Goal: Complete Application Form: Complete application form

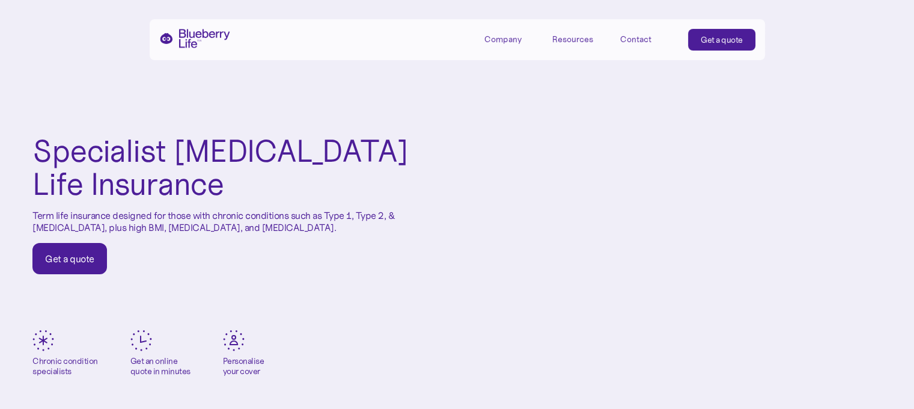
click at [43, 270] on link "Get a quote" at bounding box center [69, 258] width 75 height 31
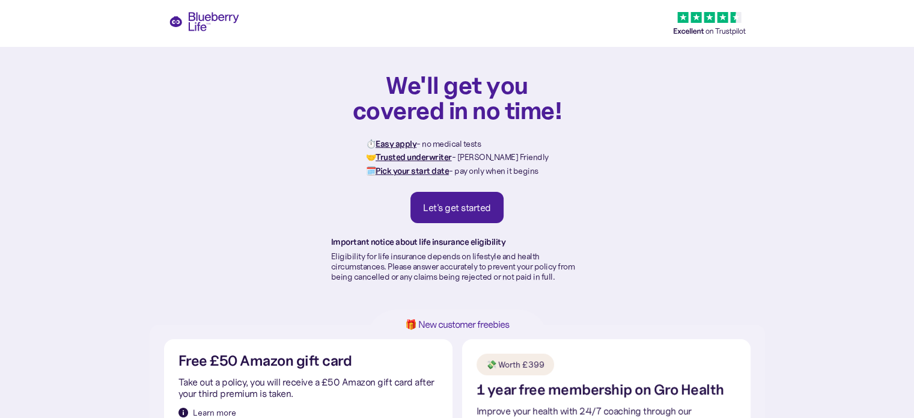
click at [472, 210] on div "Let's get started" at bounding box center [457, 207] width 68 height 12
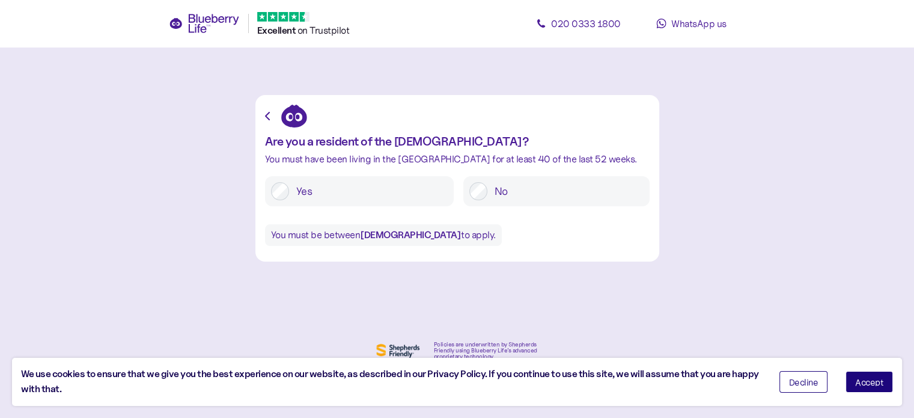
click at [356, 189] on label "Yes" at bounding box center [368, 191] width 159 height 18
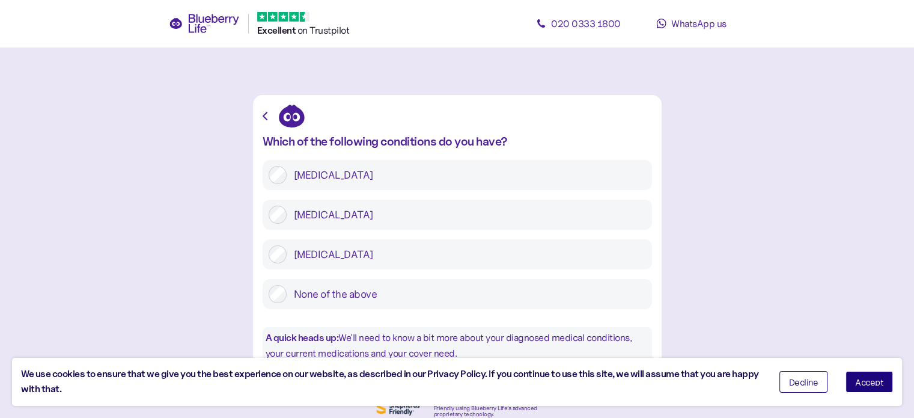
click at [323, 174] on label "[MEDICAL_DATA]" at bounding box center [466, 175] width 359 height 18
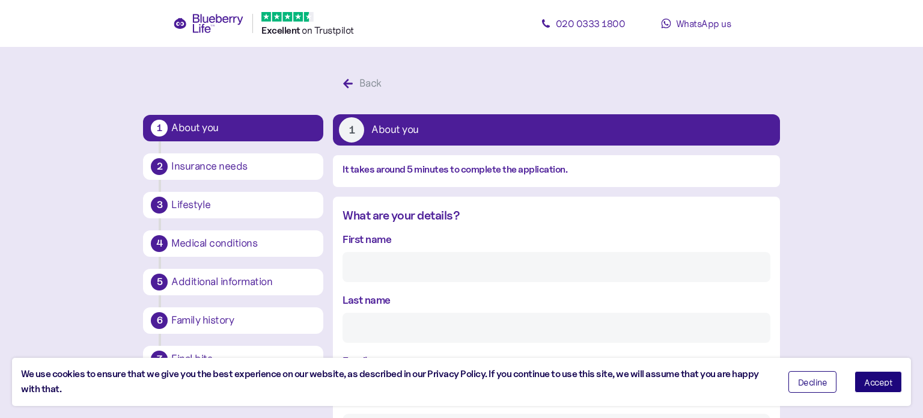
click at [864, 381] on span "Accept" at bounding box center [878, 381] width 28 height 8
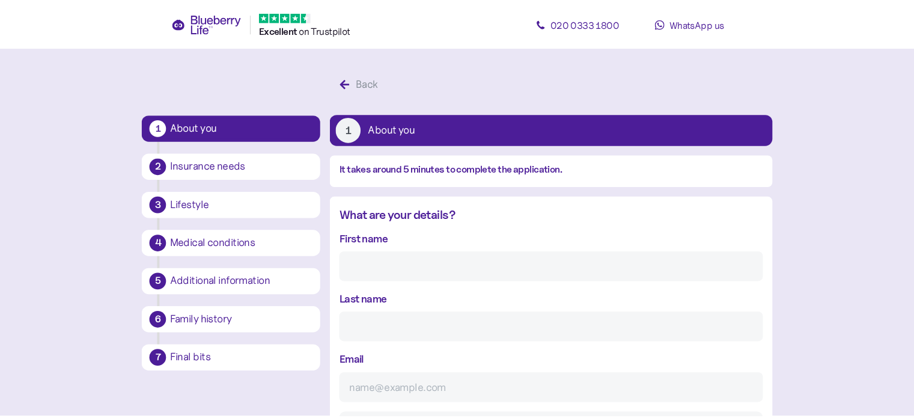
scroll to position [23, 0]
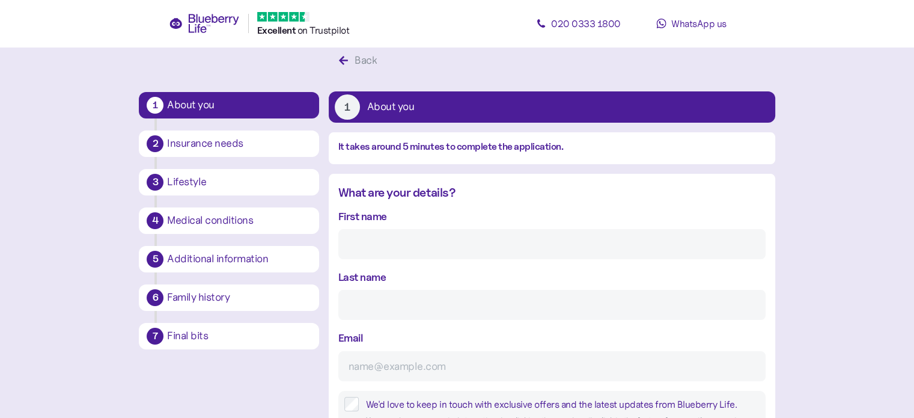
click at [481, 245] on input "First name" at bounding box center [551, 244] width 427 height 30
type input "[PERSON_NAME]"
type input "[EMAIL_ADDRESS][DOMAIN_NAME]"
type input "**********"
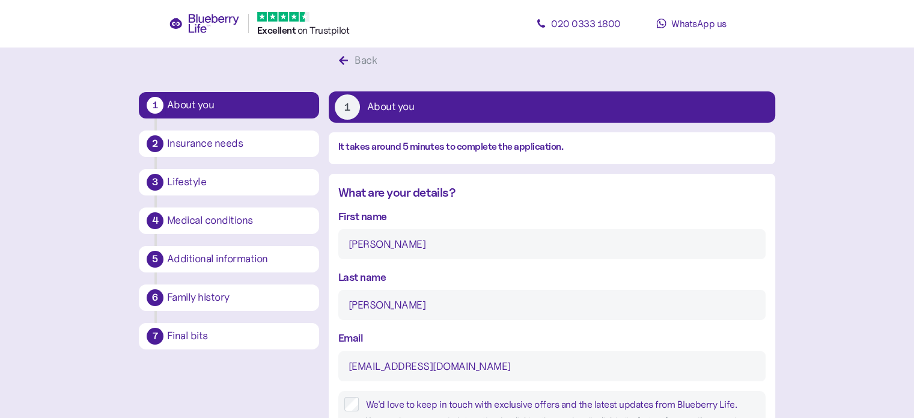
type input "**********"
type input "*******"
type input "**********"
type input "********"
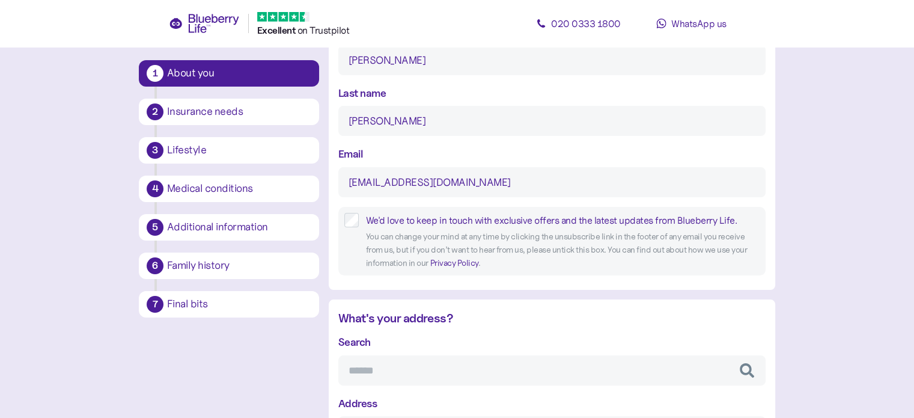
scroll to position [272, 0]
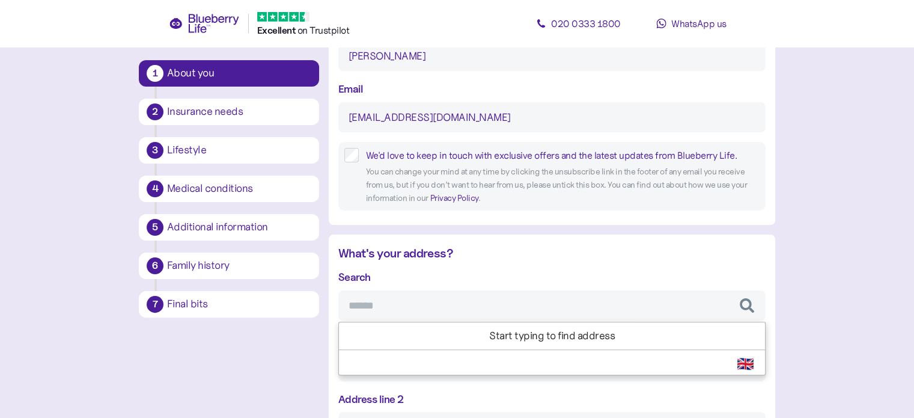
click at [388, 306] on input "Search" at bounding box center [551, 305] width 427 height 30
type input "*******"
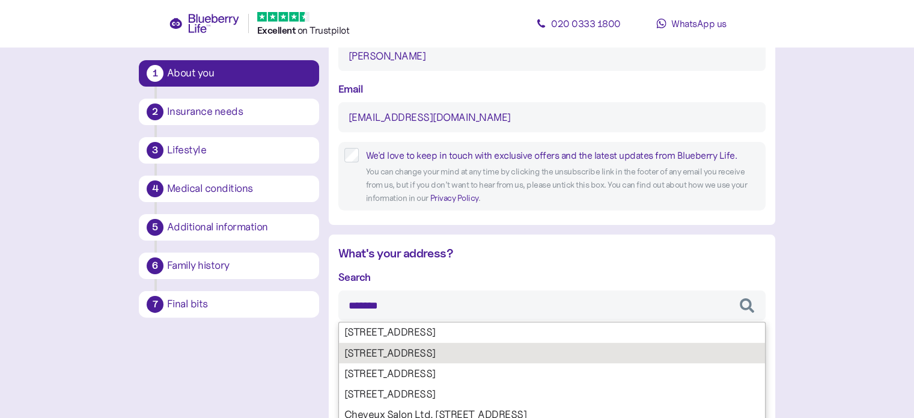
type input "**********"
type input "********"
type input "**********"
type input "********"
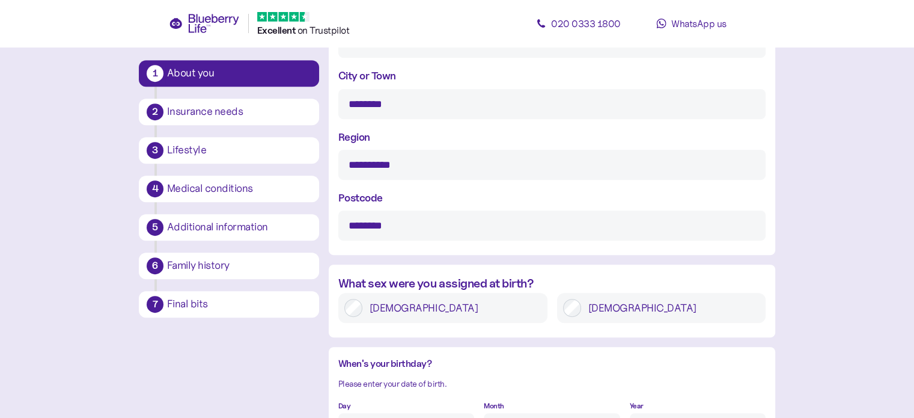
scroll to position [675, 0]
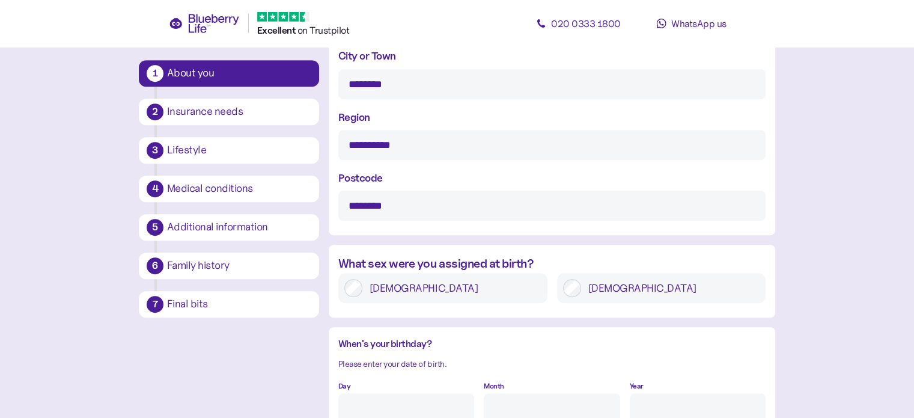
type input "*******"
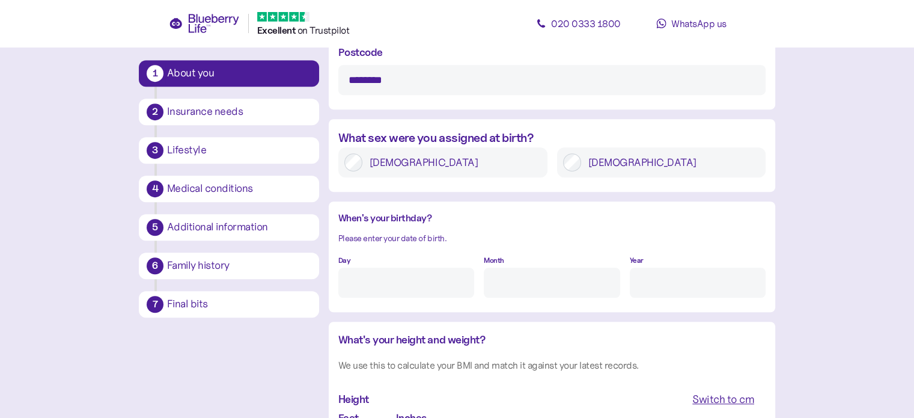
scroll to position [858, 0]
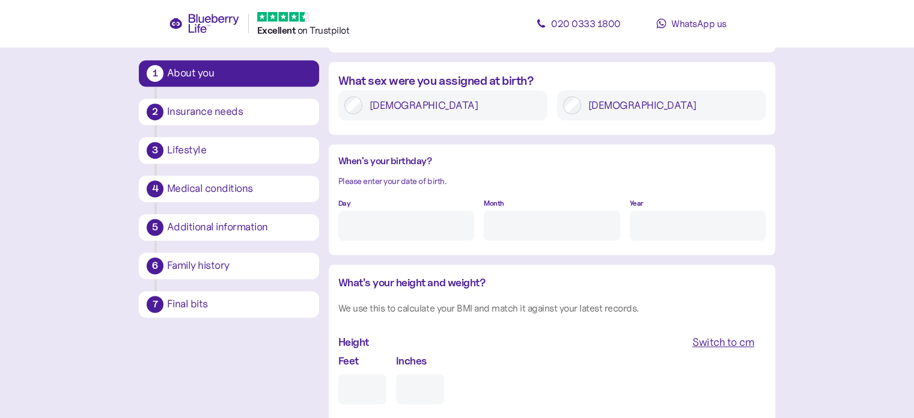
click at [386, 216] on input "Day" at bounding box center [406, 225] width 136 height 30
type input "24"
type input "2"
type input "****"
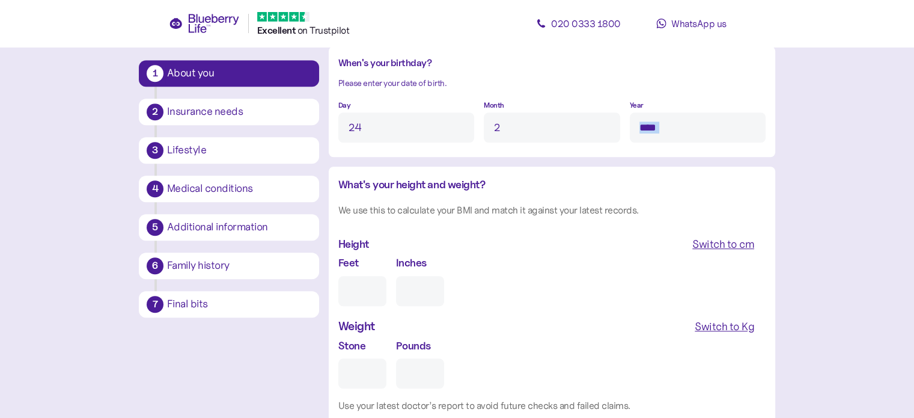
scroll to position [961, 0]
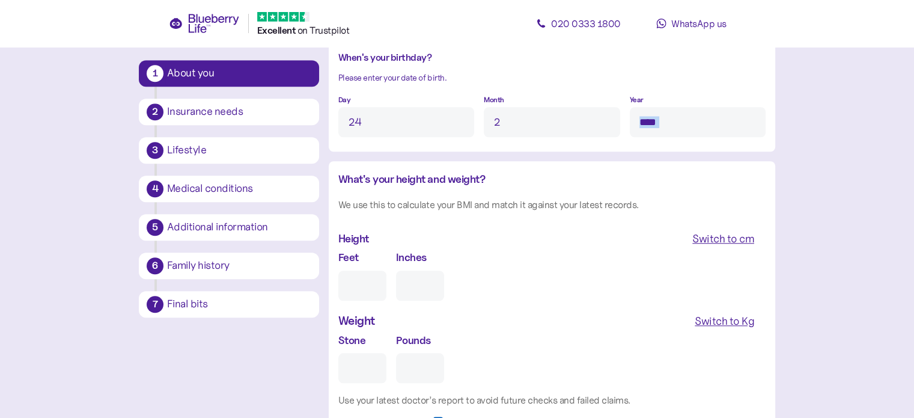
click at [711, 236] on div "Switch to cm" at bounding box center [723, 238] width 62 height 17
click at [738, 312] on div "Switch to Kg" at bounding box center [724, 320] width 59 height 17
click at [404, 282] on input "cm" at bounding box center [389, 285] width 102 height 30
type input "***"
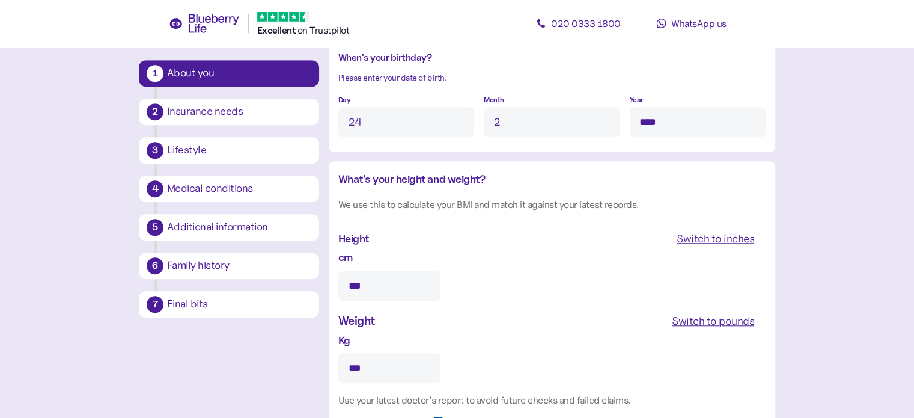
scroll to position [1192, 0]
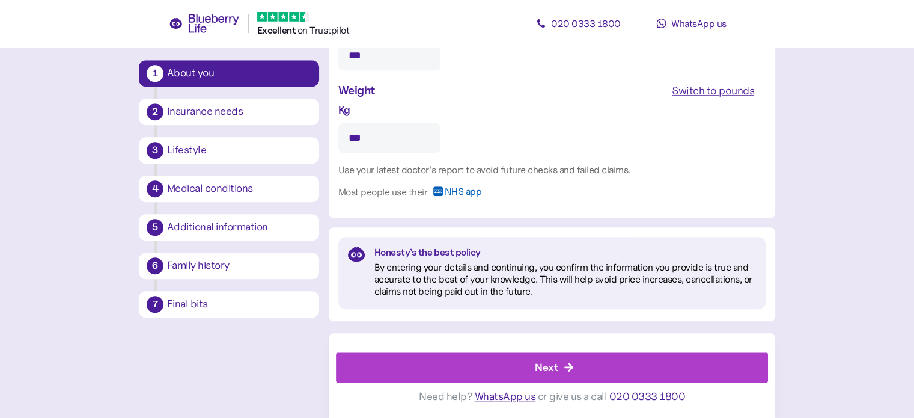
click at [543, 365] on div "Next" at bounding box center [546, 367] width 23 height 16
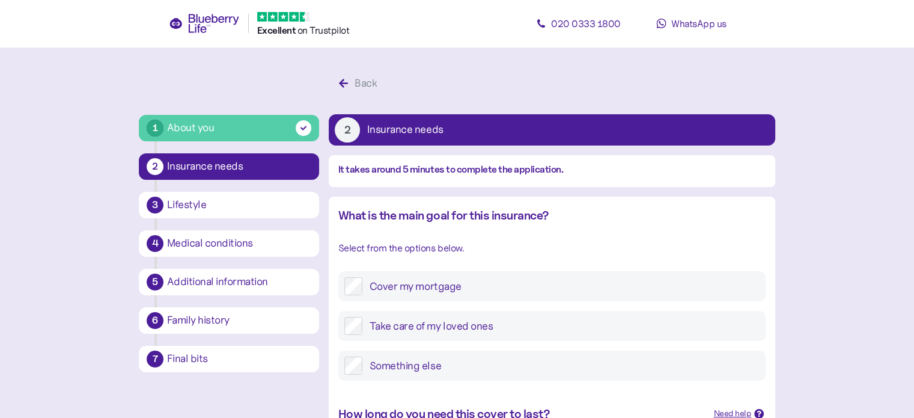
click at [370, 288] on label "Cover my mortgage" at bounding box center [560, 286] width 397 height 18
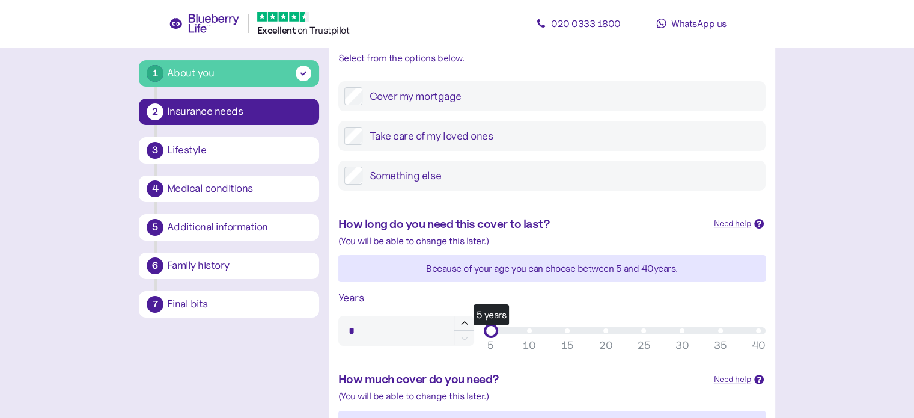
scroll to position [193, 0]
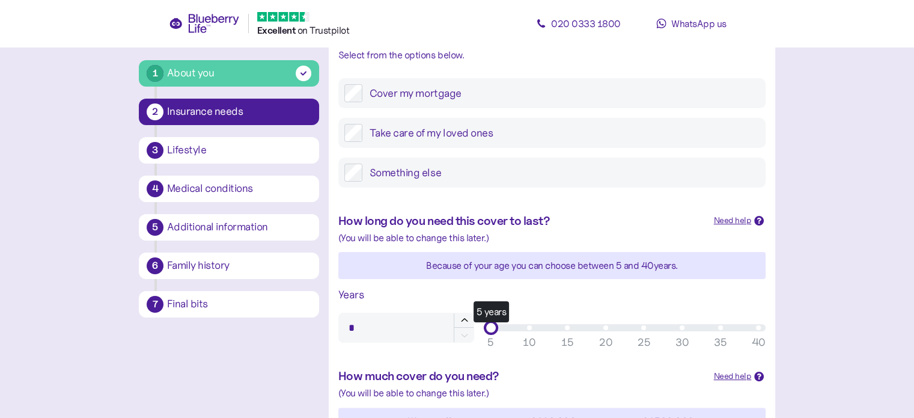
click at [464, 132] on label "Take care of my loved ones" at bounding box center [560, 133] width 397 height 18
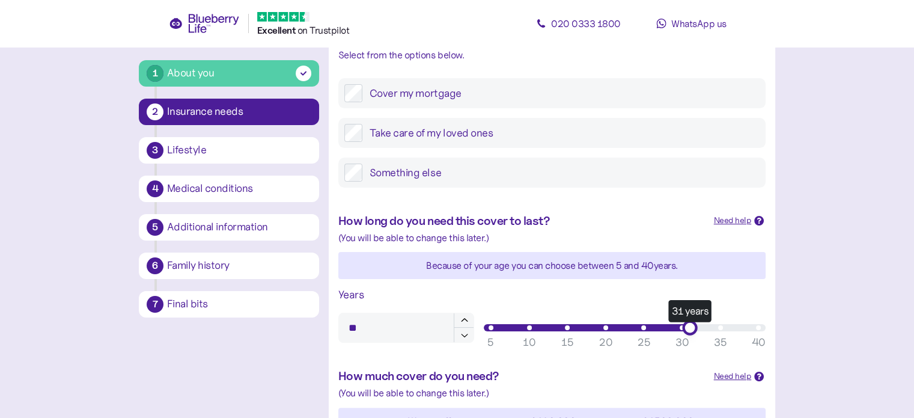
type input "**"
drag, startPoint x: 490, startPoint y: 321, endPoint x: 726, endPoint y: 312, distance: 235.7
click at [726, 312] on div "Years ** 35 years 5 10 15 20 25 30 35 40" at bounding box center [552, 314] width 437 height 66
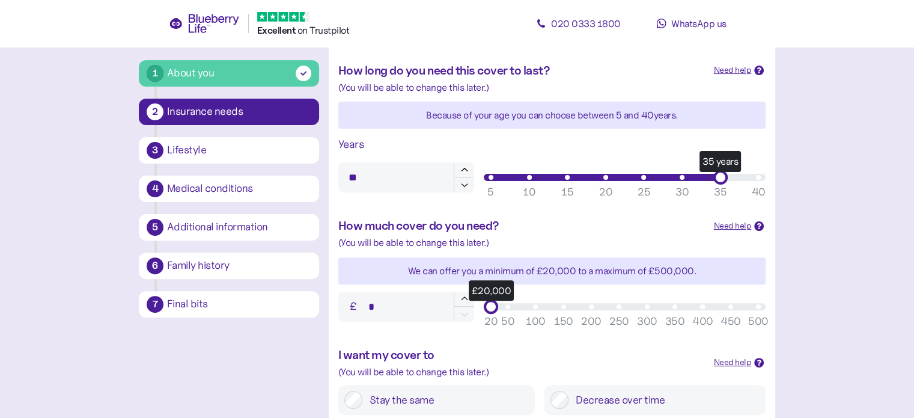
scroll to position [394, 0]
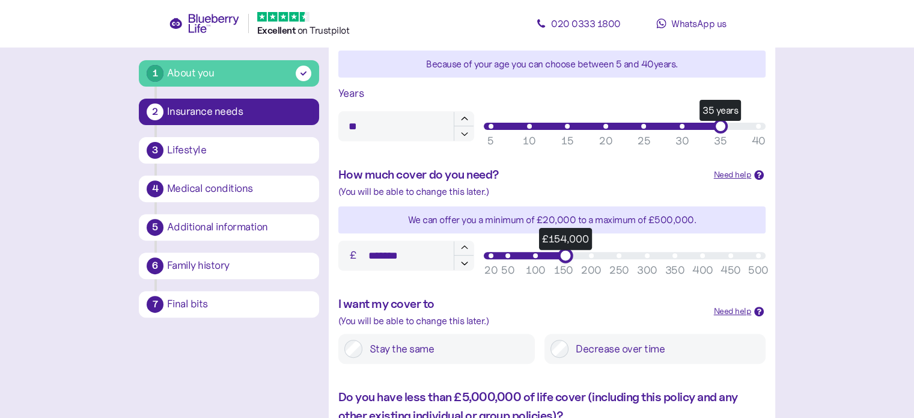
type input "*******"
drag, startPoint x: 496, startPoint y: 254, endPoint x: 564, endPoint y: 251, distance: 68.0
click at [564, 251] on div "£157,000" at bounding box center [567, 255] width 15 height 15
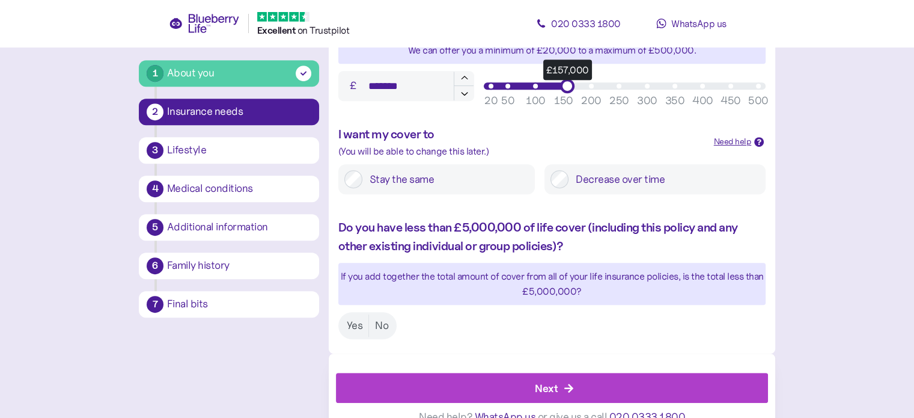
scroll to position [584, 0]
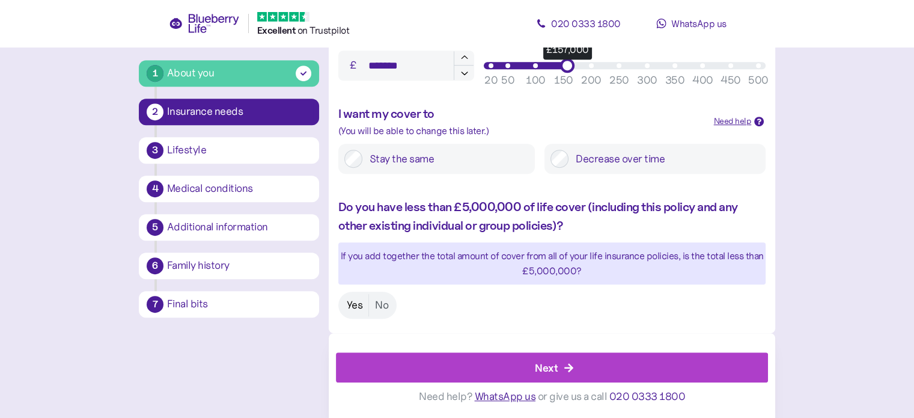
click at [350, 302] on label "Yes" at bounding box center [355, 305] width 28 height 22
click at [469, 372] on div "Next" at bounding box center [554, 367] width 405 height 29
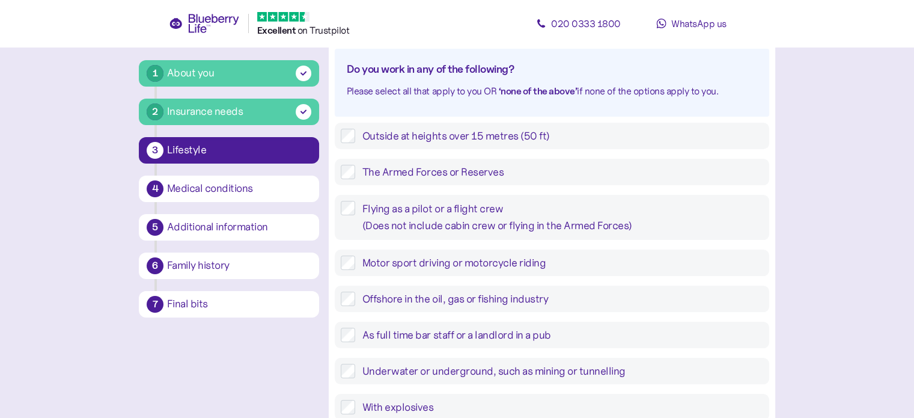
scroll to position [151, 0]
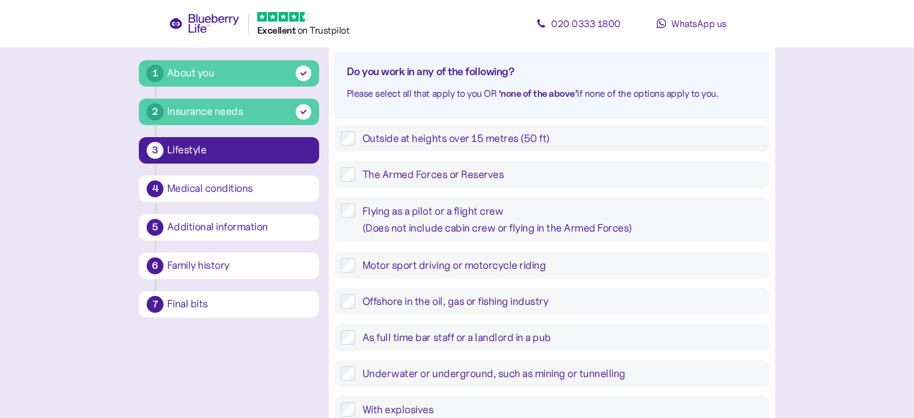
click at [543, 135] on label "Outside at heights over 15 metres (50 ft)" at bounding box center [559, 138] width 408 height 14
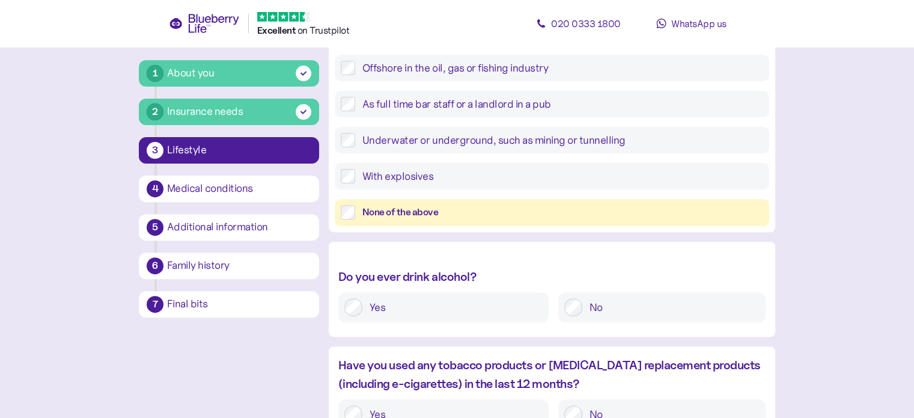
scroll to position [450, 0]
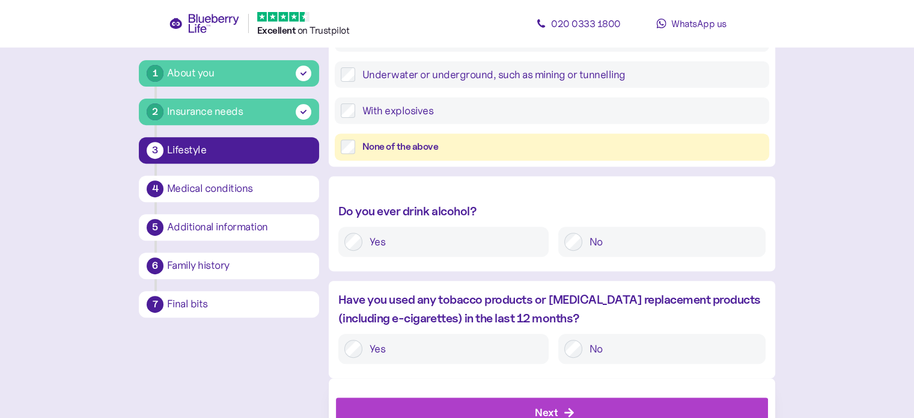
click at [632, 348] on label "No" at bounding box center [670, 349] width 177 height 18
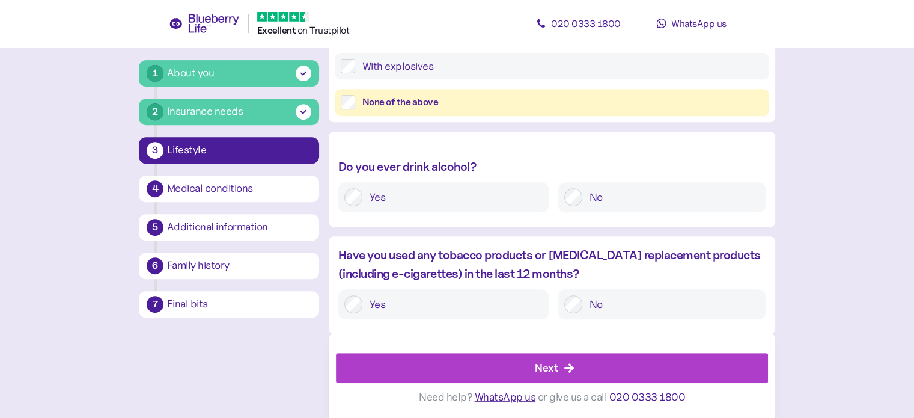
click at [489, 360] on div "Next" at bounding box center [554, 367] width 405 height 29
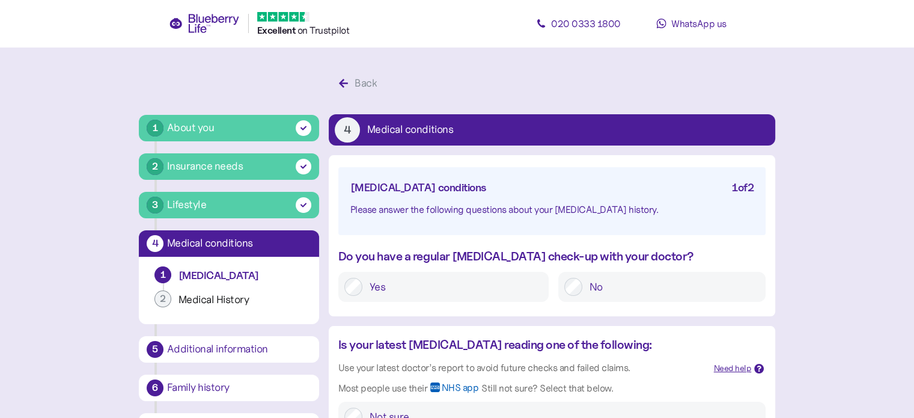
click at [495, 288] on label "Yes" at bounding box center [452, 287] width 180 height 18
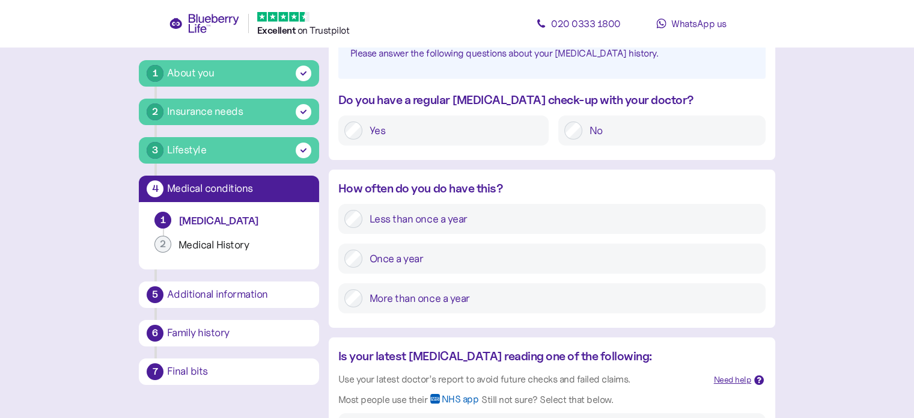
scroll to position [166, 0]
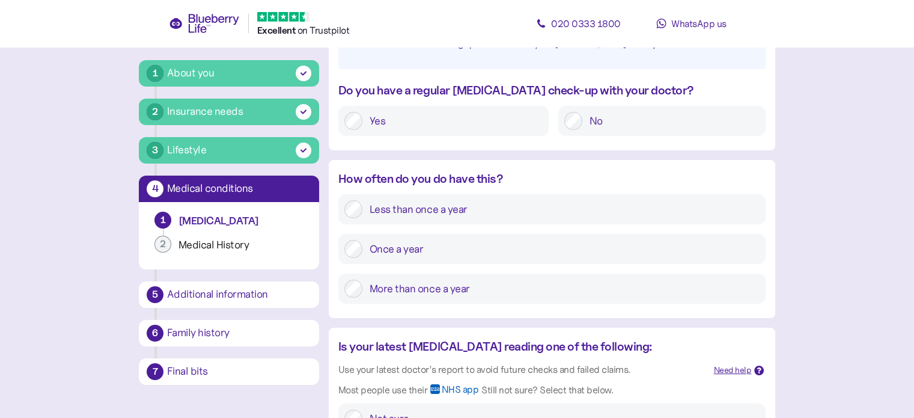
click at [385, 288] on label "More than once a year" at bounding box center [560, 288] width 397 height 18
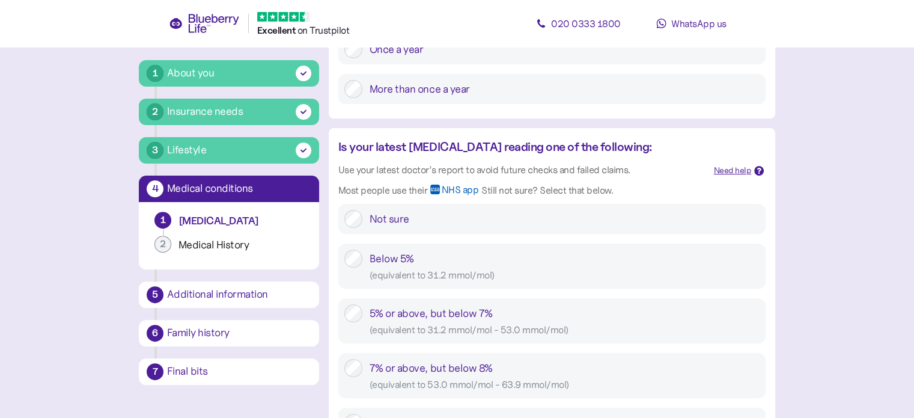
scroll to position [384, 0]
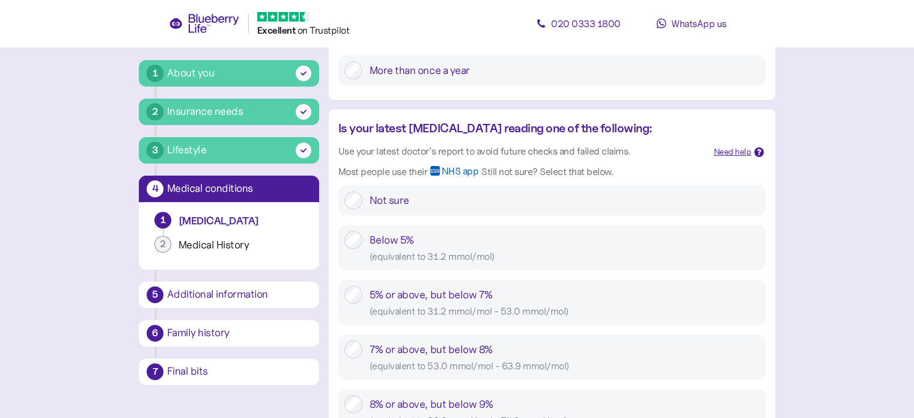
click at [377, 294] on div "5% or above, but below 7% ( equivalent to 31.2 mmol/mol - 53.0 mmol/mol )" at bounding box center [565, 301] width 390 height 33
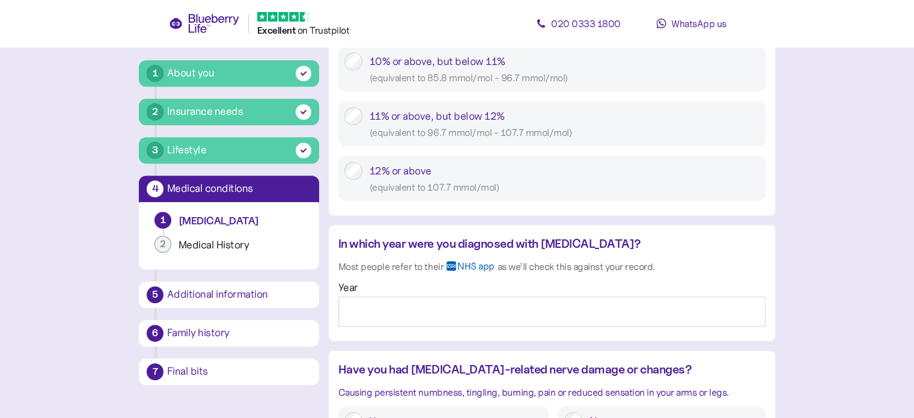
scroll to position [889, 0]
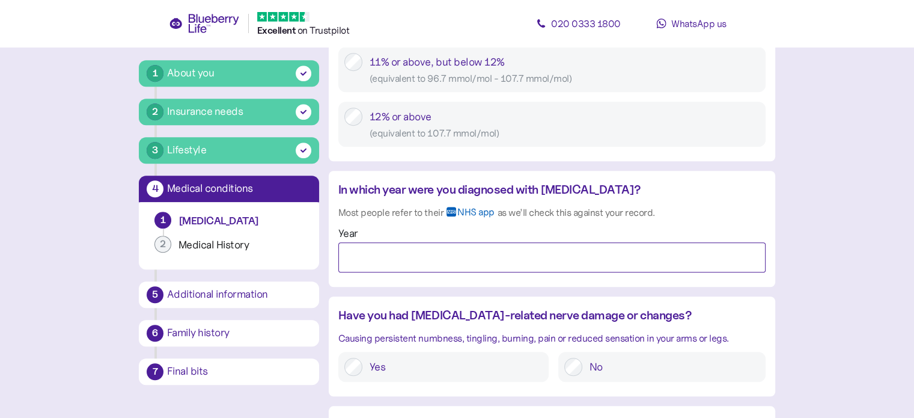
click at [446, 248] on input "Year" at bounding box center [551, 257] width 427 height 30
type input "****"
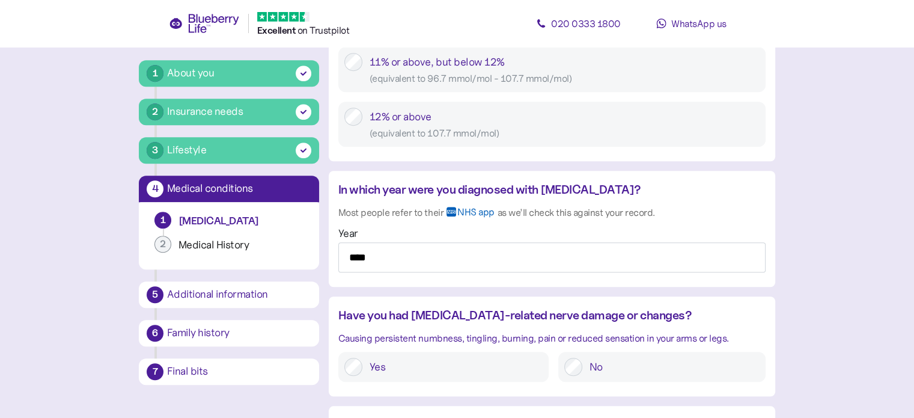
click at [627, 377] on div "No" at bounding box center [661, 367] width 207 height 30
click at [645, 358] on label "No" at bounding box center [670, 367] width 177 height 18
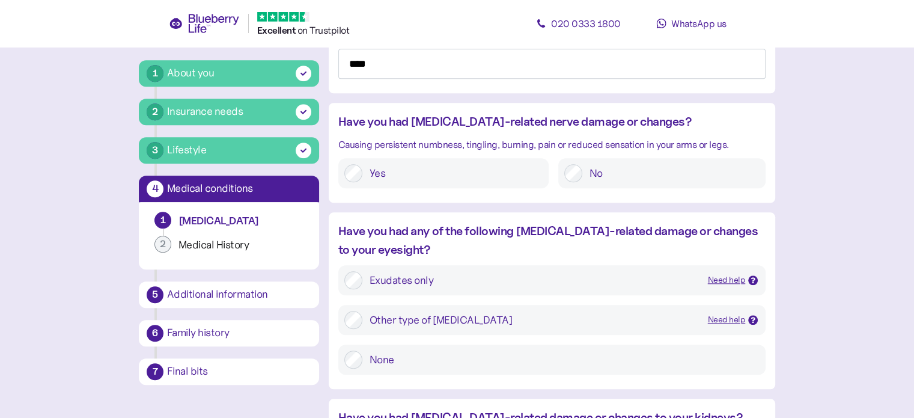
scroll to position [1175, 0]
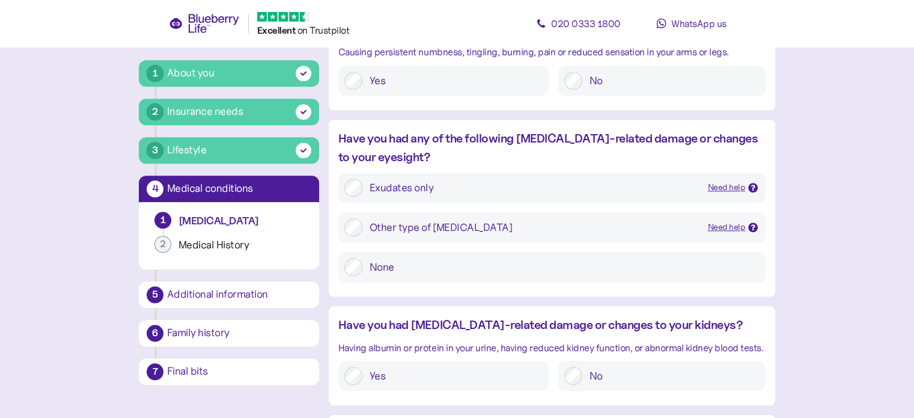
click at [741, 187] on div "Need help" at bounding box center [727, 187] width 38 height 13
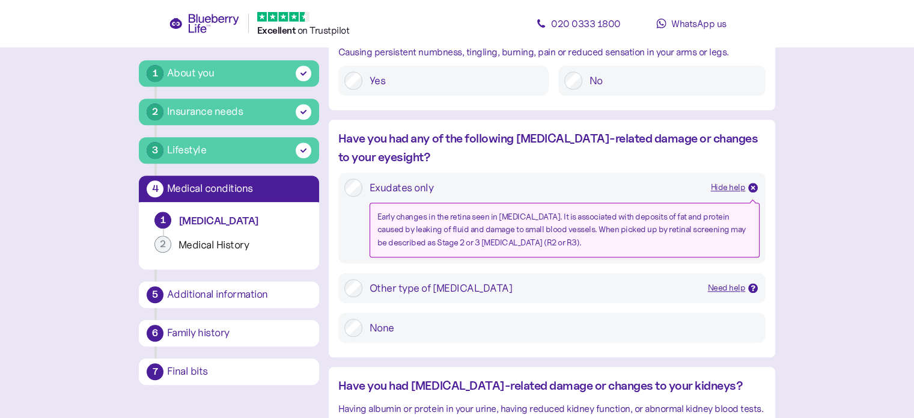
click at [741, 189] on div "Hide help" at bounding box center [728, 187] width 35 height 13
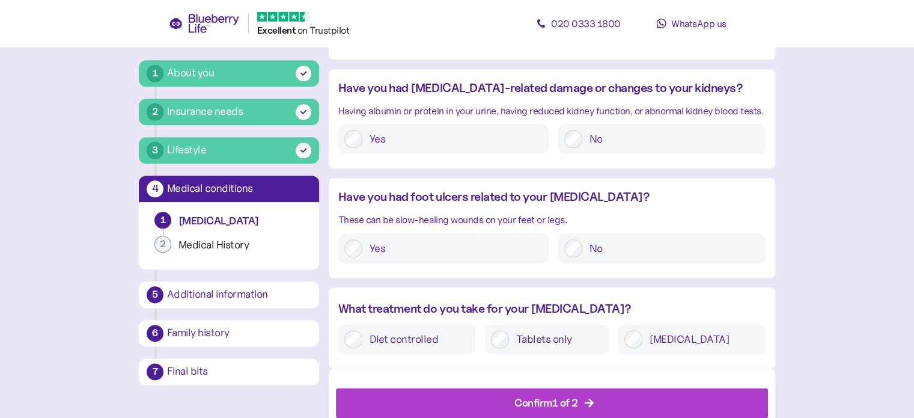
scroll to position [1442, 0]
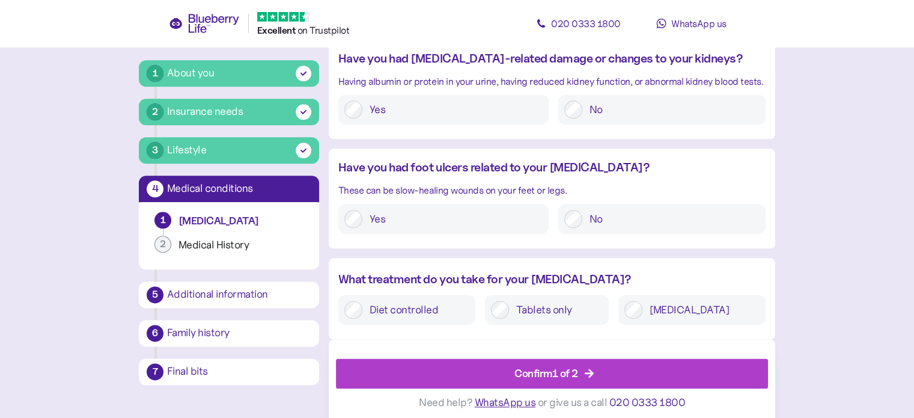
click at [600, 221] on label "No" at bounding box center [670, 219] width 177 height 18
click at [687, 308] on label "[MEDICAL_DATA]" at bounding box center [700, 309] width 117 height 18
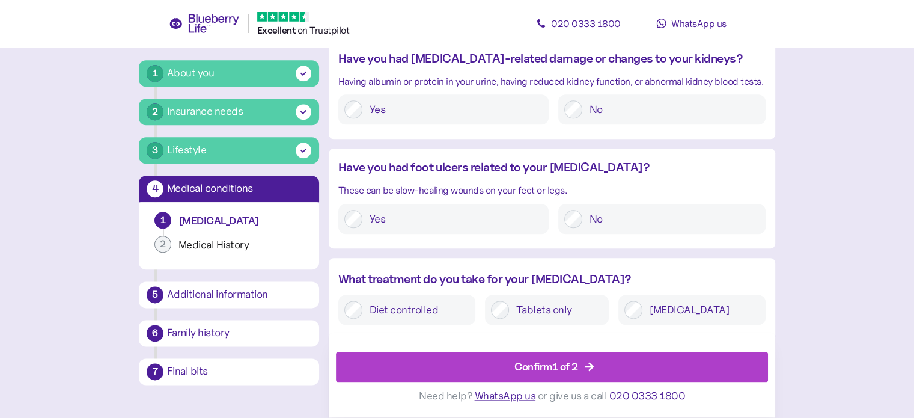
click at [549, 365] on div "Confirm 1 of 2" at bounding box center [546, 367] width 64 height 16
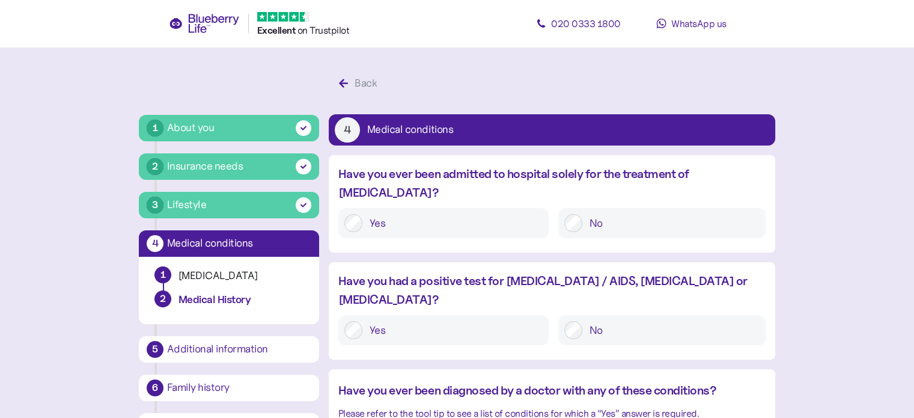
click at [603, 214] on label "No" at bounding box center [670, 223] width 177 height 18
click at [596, 315] on div "No" at bounding box center [661, 330] width 207 height 30
click at [601, 321] on label "No" at bounding box center [670, 330] width 177 height 18
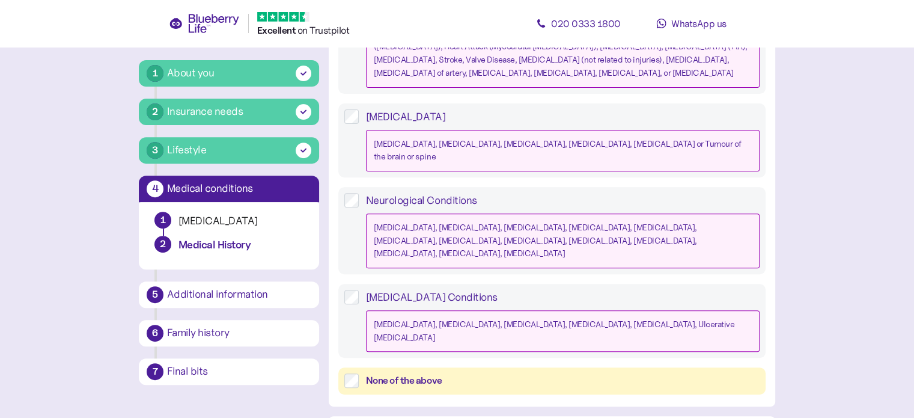
scroll to position [465, 0]
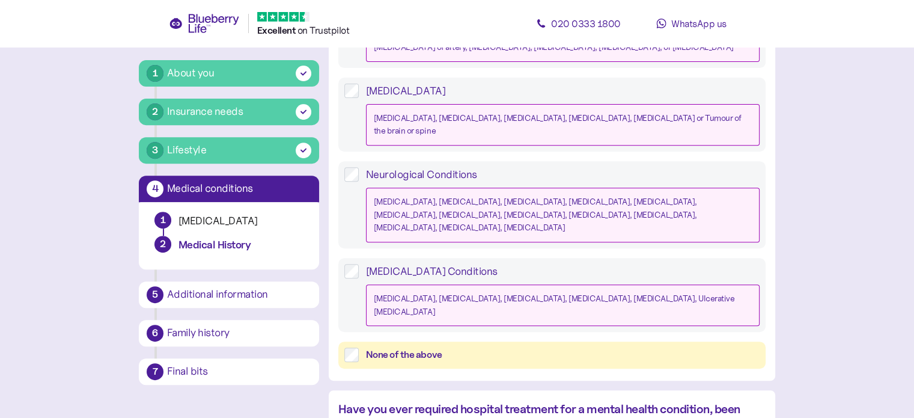
click at [349, 341] on div "None of the above" at bounding box center [551, 354] width 427 height 27
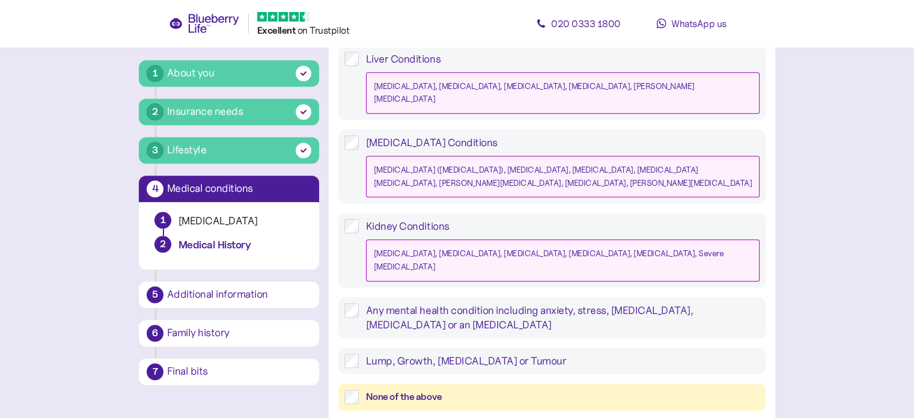
scroll to position [1210, 0]
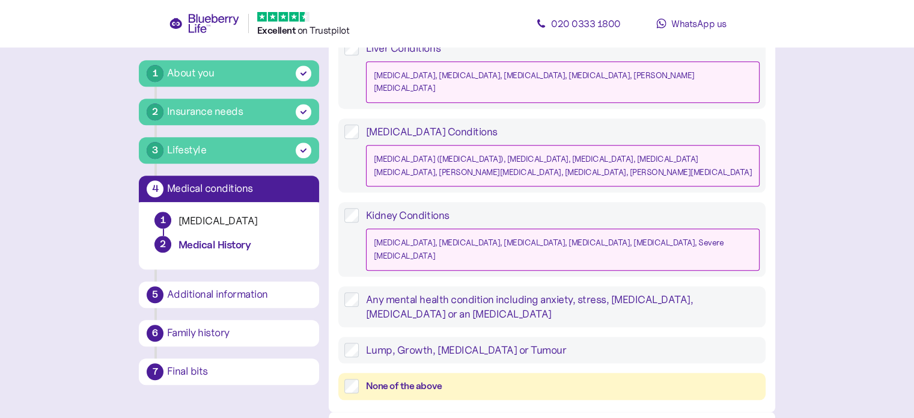
click at [393, 379] on div "None of the above" at bounding box center [563, 386] width 394 height 15
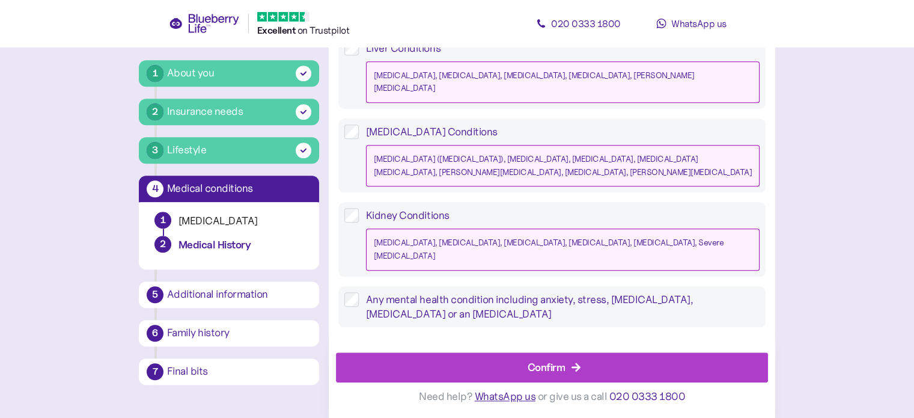
click at [503, 365] on div "Confirm" at bounding box center [554, 367] width 405 height 29
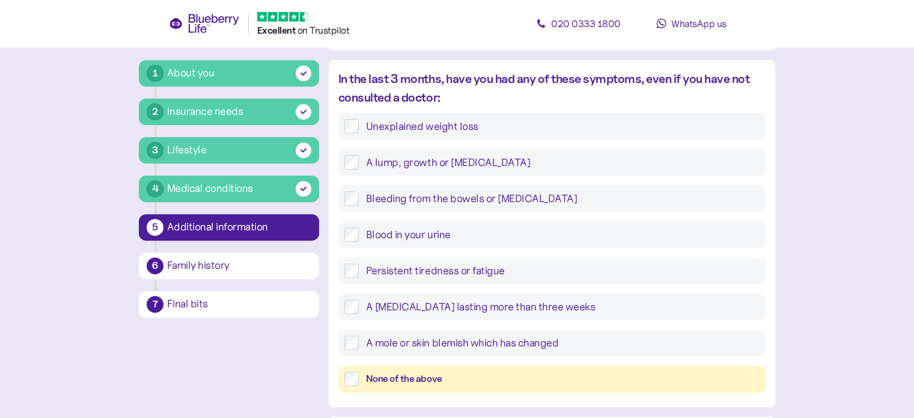
scroll to position [416, 0]
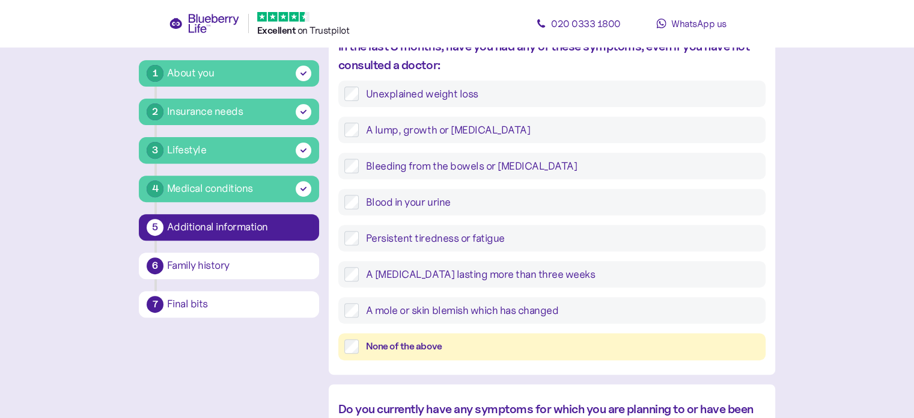
click at [433, 350] on div "None of the above" at bounding box center [563, 346] width 394 height 15
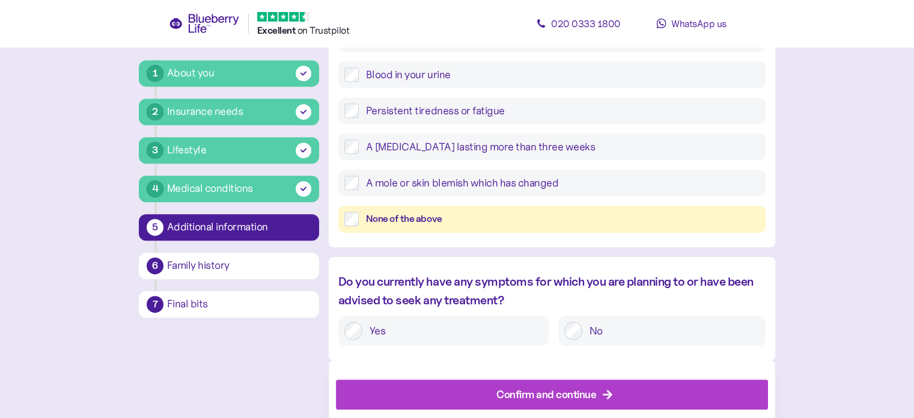
scroll to position [571, 0]
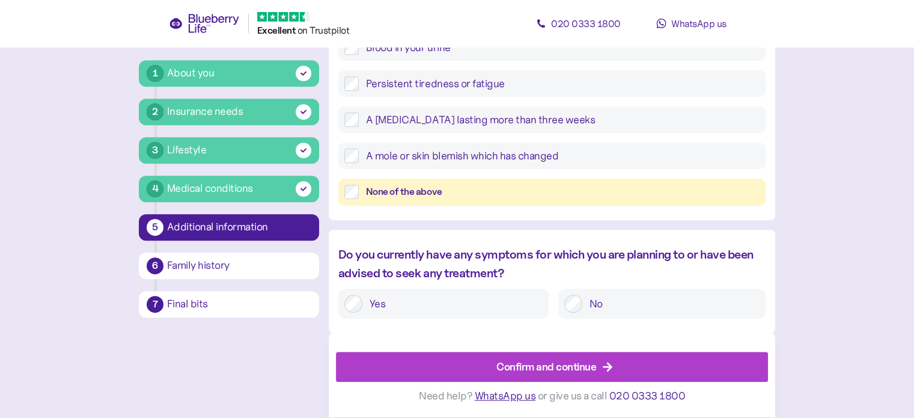
click at [539, 371] on div "Confirm and continue" at bounding box center [546, 367] width 100 height 16
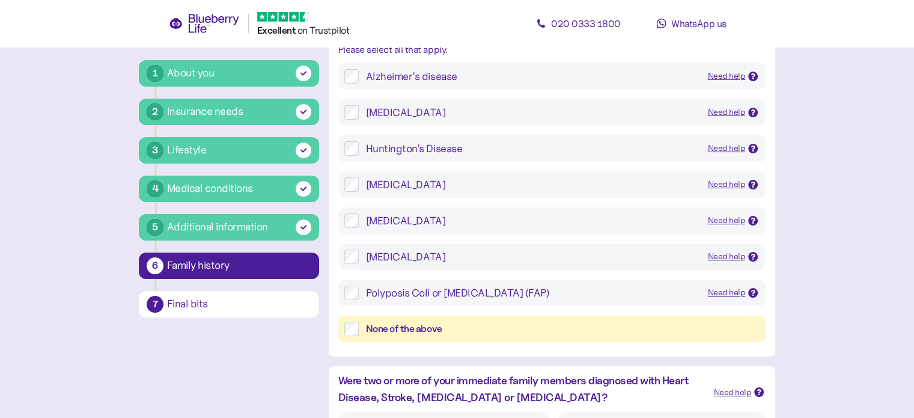
scroll to position [146, 0]
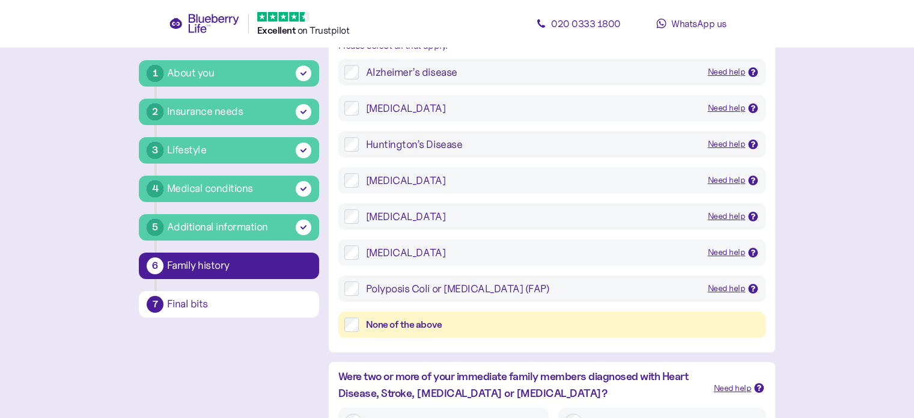
click at [390, 324] on div "None of the above" at bounding box center [563, 324] width 394 height 15
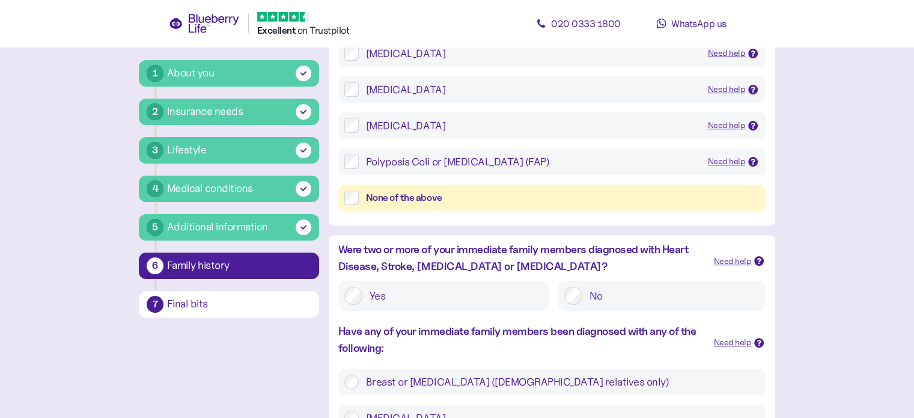
scroll to position [285, 0]
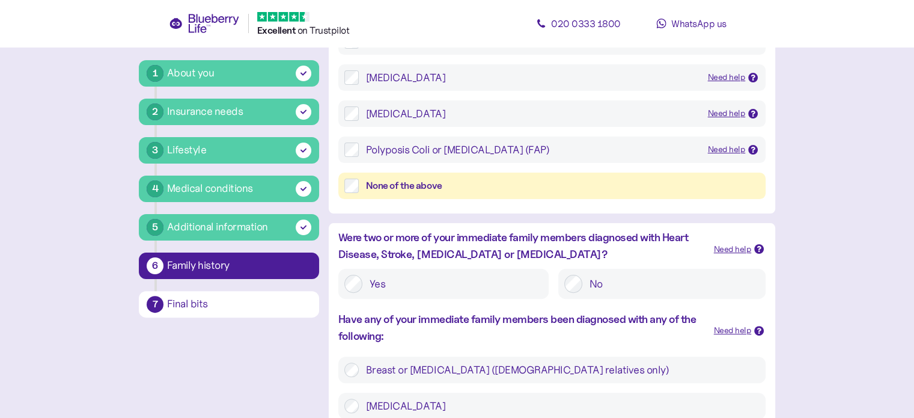
click at [582, 281] on label "No" at bounding box center [670, 284] width 177 height 18
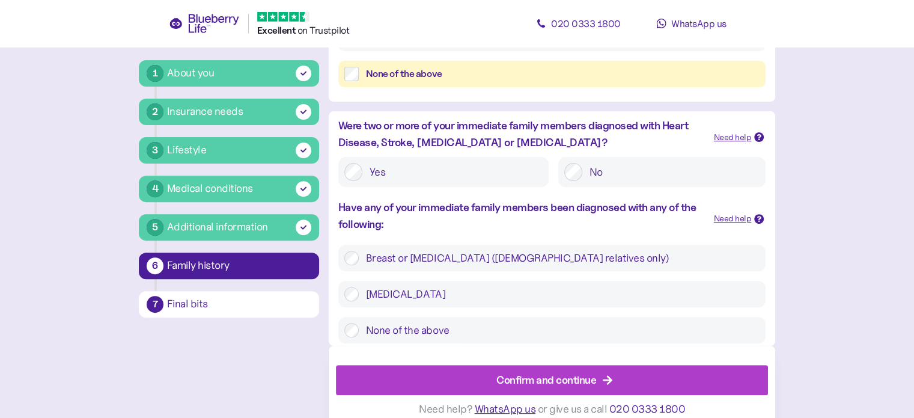
scroll to position [409, 0]
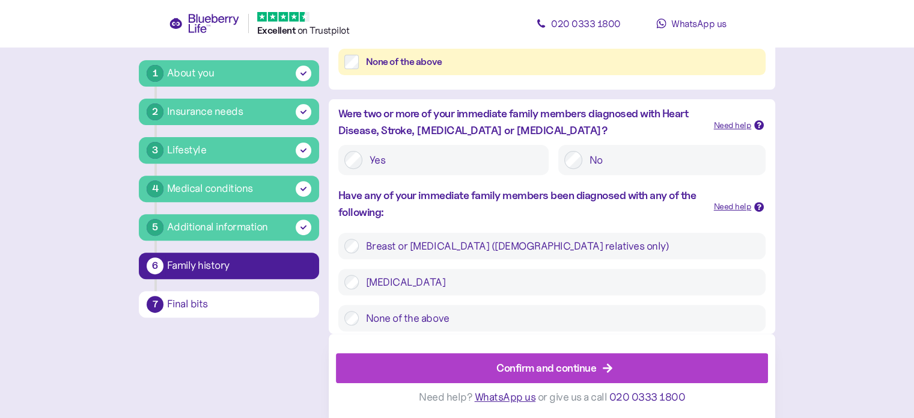
click at [439, 318] on label "None of the above" at bounding box center [559, 318] width 401 height 14
click at [522, 371] on div "Confirm and continue" at bounding box center [546, 367] width 100 height 16
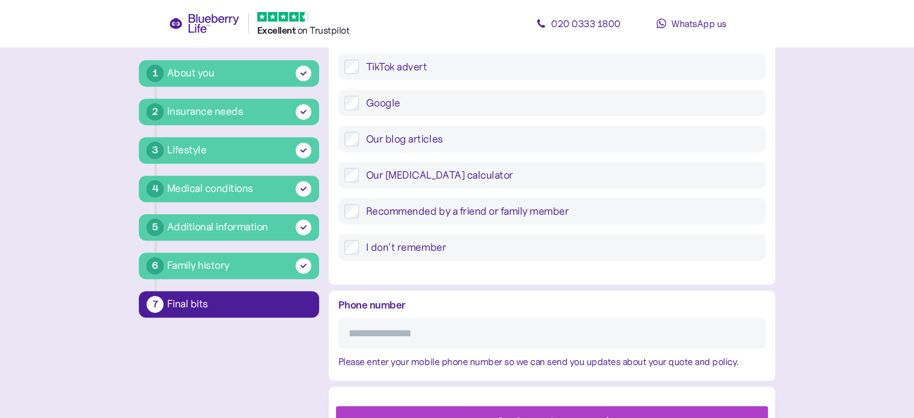
scroll to position [546, 0]
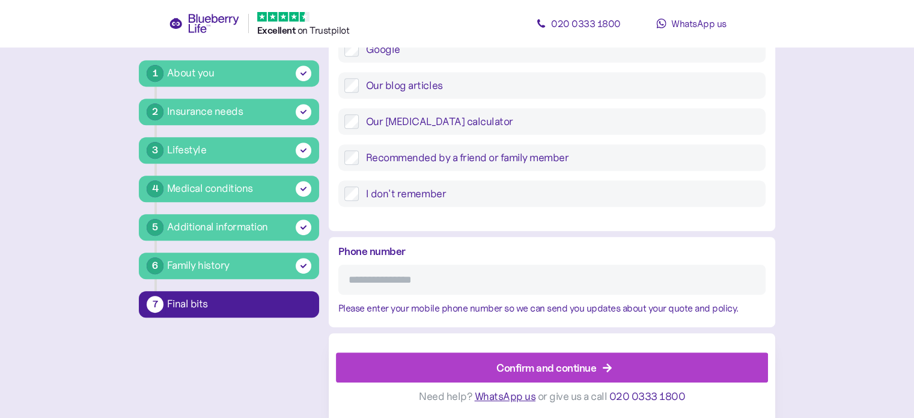
click at [387, 276] on input "Phone number" at bounding box center [551, 279] width 427 height 30
type input "**********"
click at [522, 365] on div "Confirm and continue" at bounding box center [546, 367] width 100 height 16
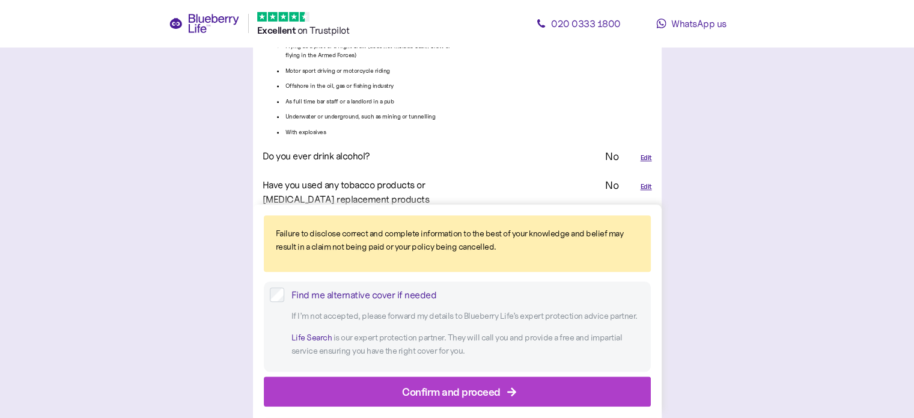
scroll to position [1458, 0]
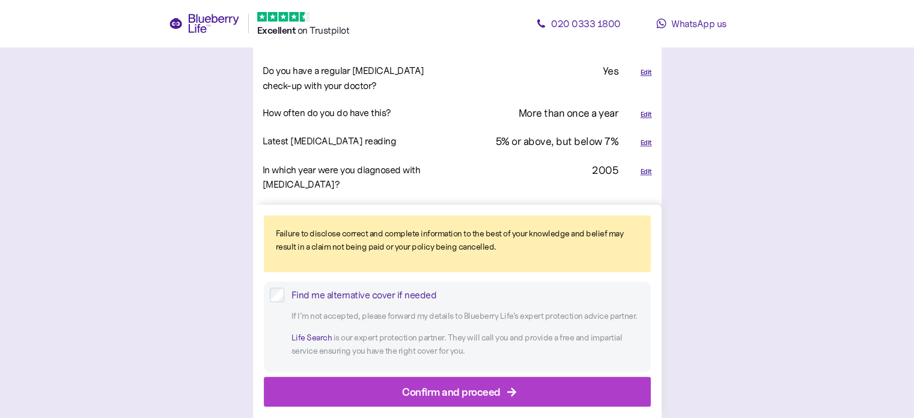
click at [451, 397] on div "Confirm and proceed" at bounding box center [451, 391] width 99 height 16
